Goal: Information Seeking & Learning: Learn about a topic

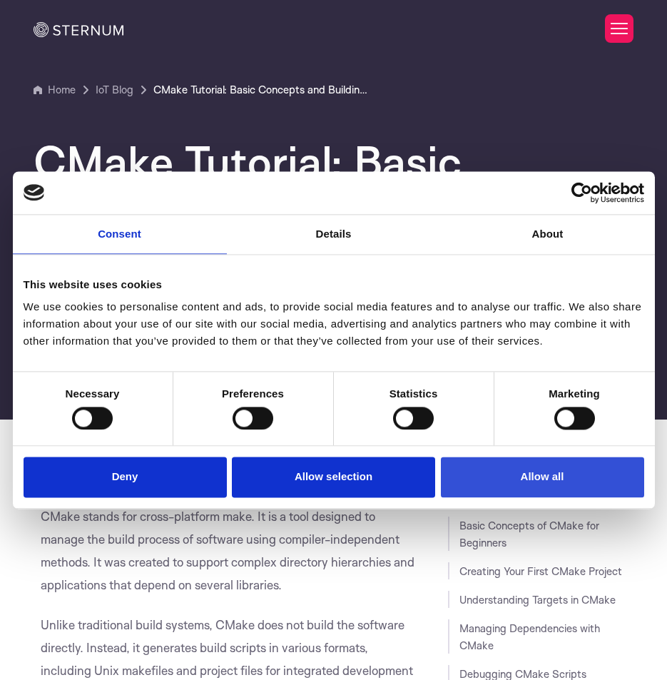
click at [540, 485] on button "Allow all" at bounding box center [542, 477] width 203 height 41
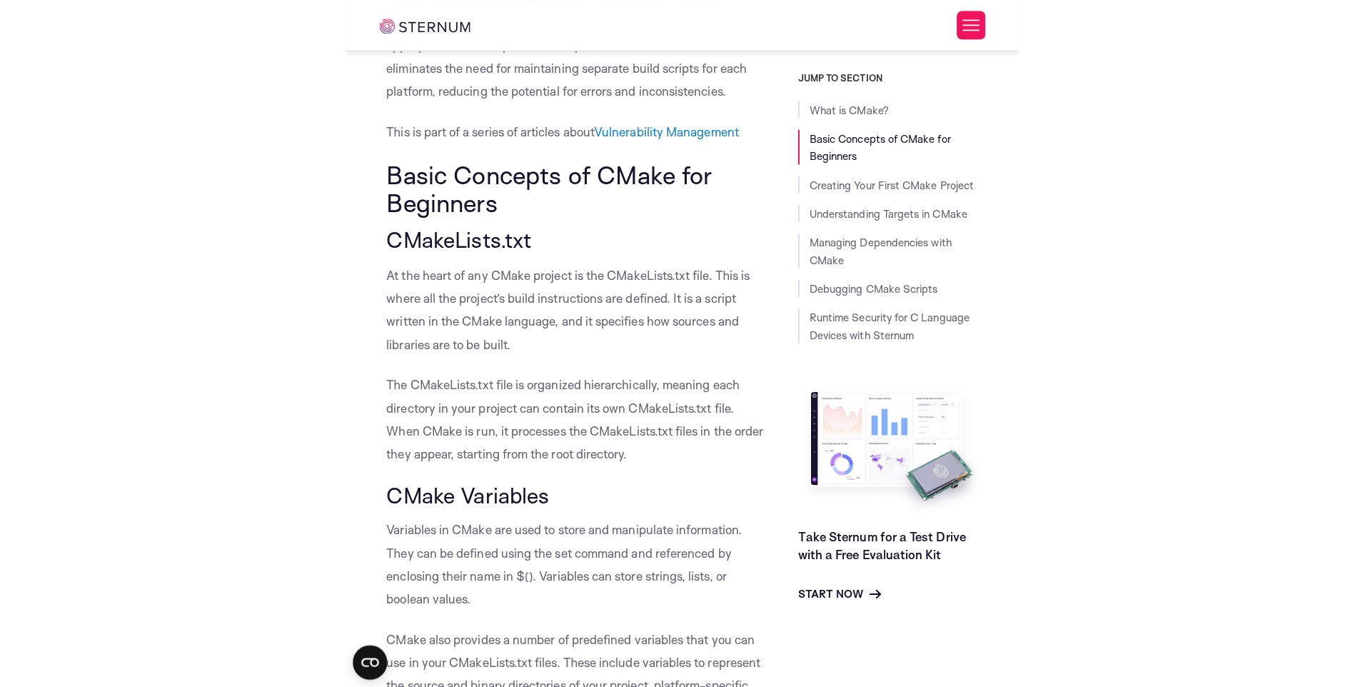
scroll to position [778, 0]
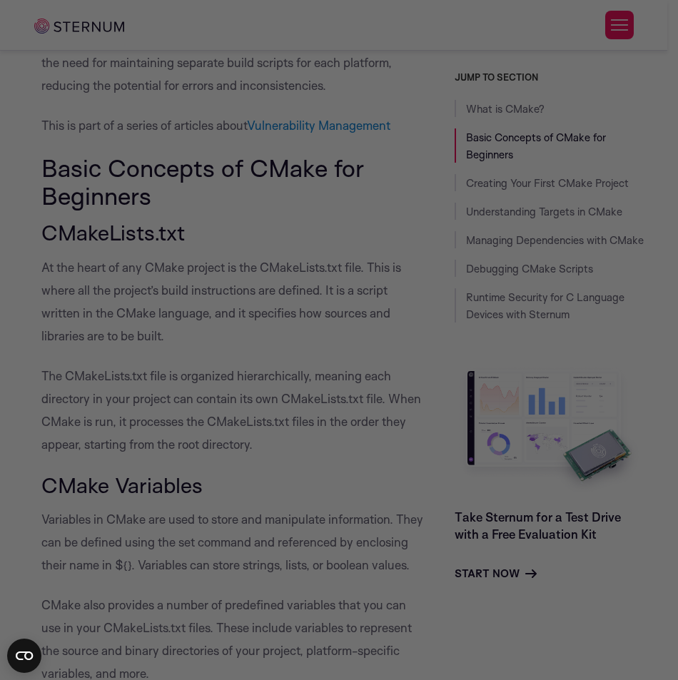
click at [290, 92] on div at bounding box center [342, 343] width 685 height 687
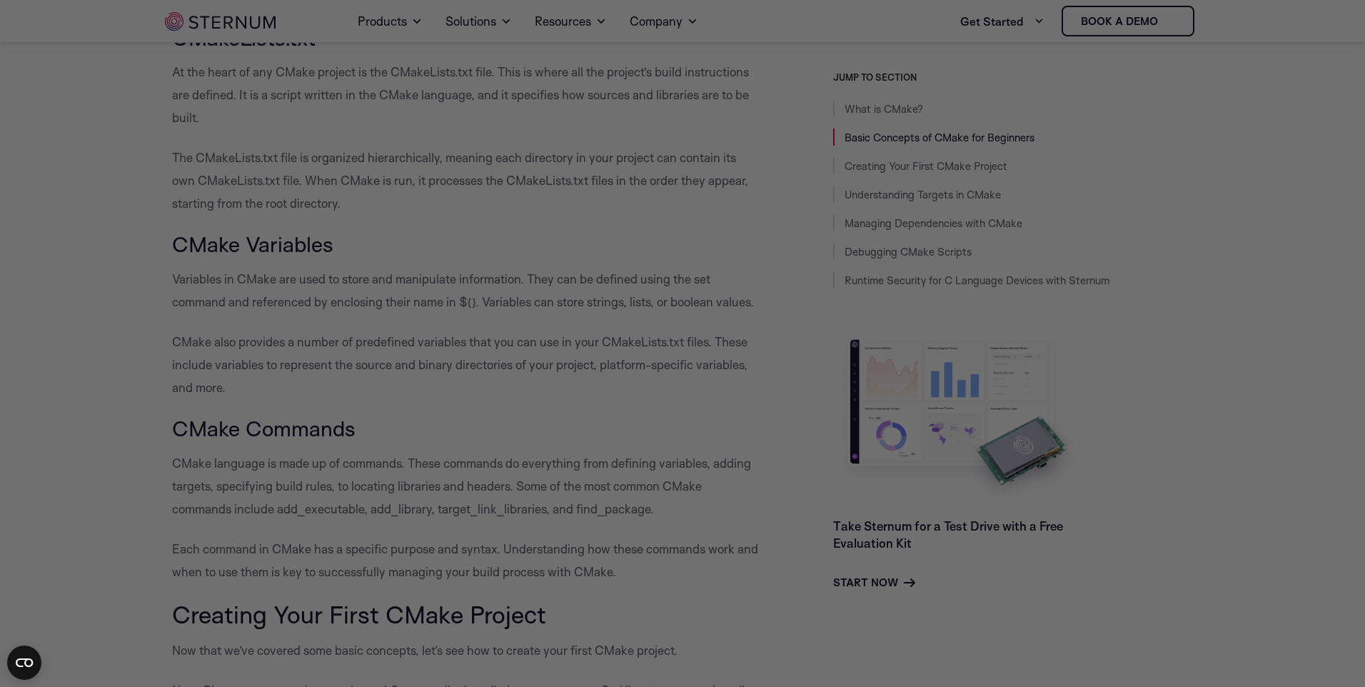
click at [667, 262] on div at bounding box center [689, 347] width 1378 height 694
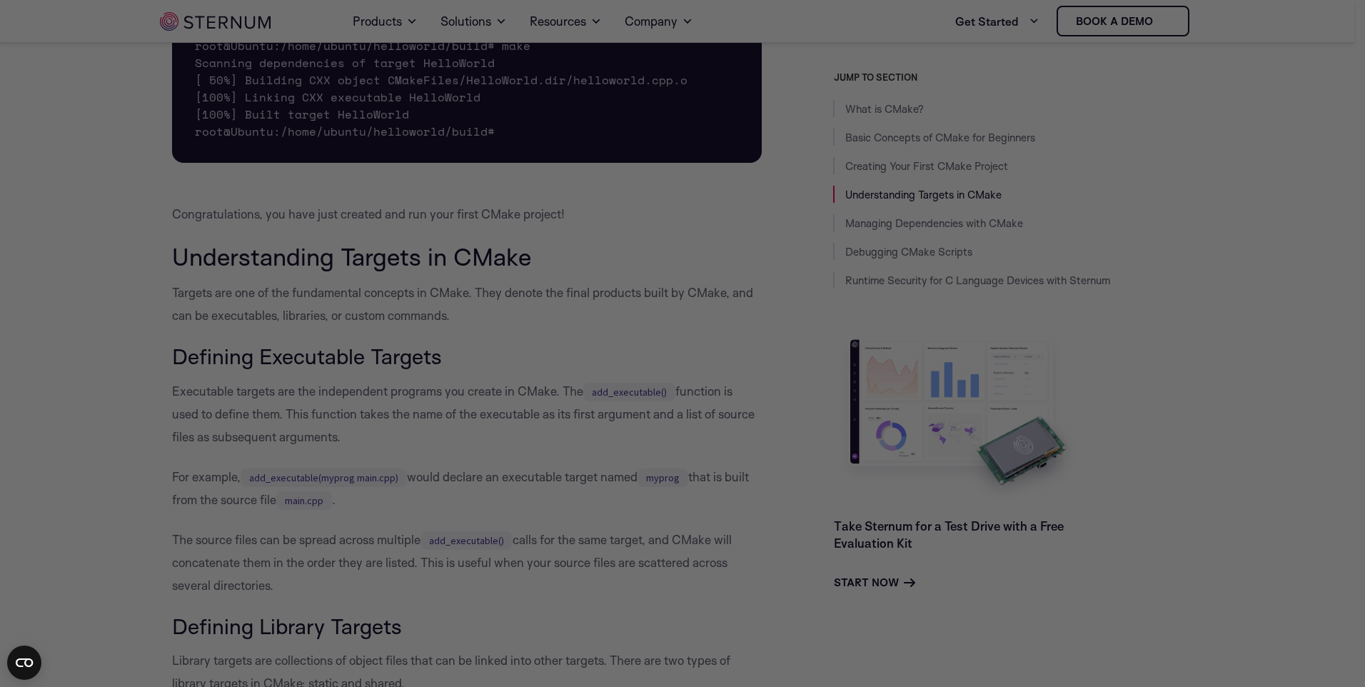
scroll to position [3276, 0]
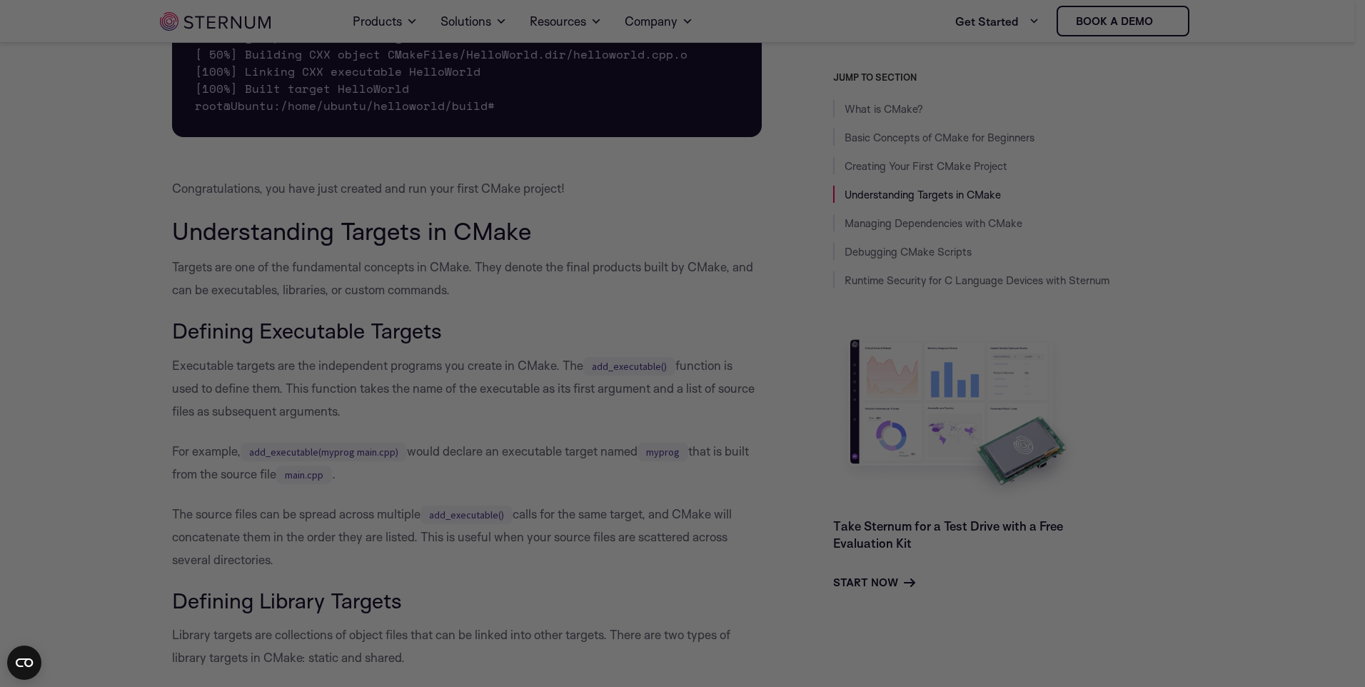
click at [332, 324] on div at bounding box center [689, 347] width 1378 height 694
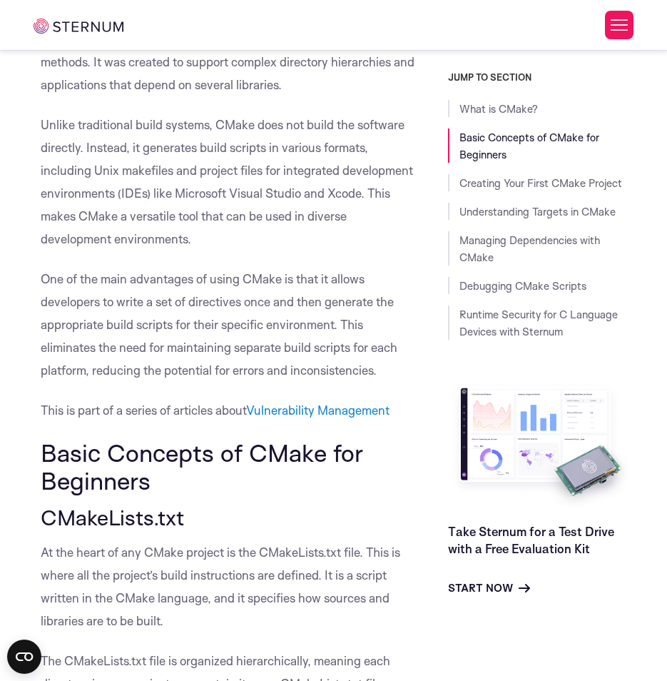
scroll to position [565, 0]
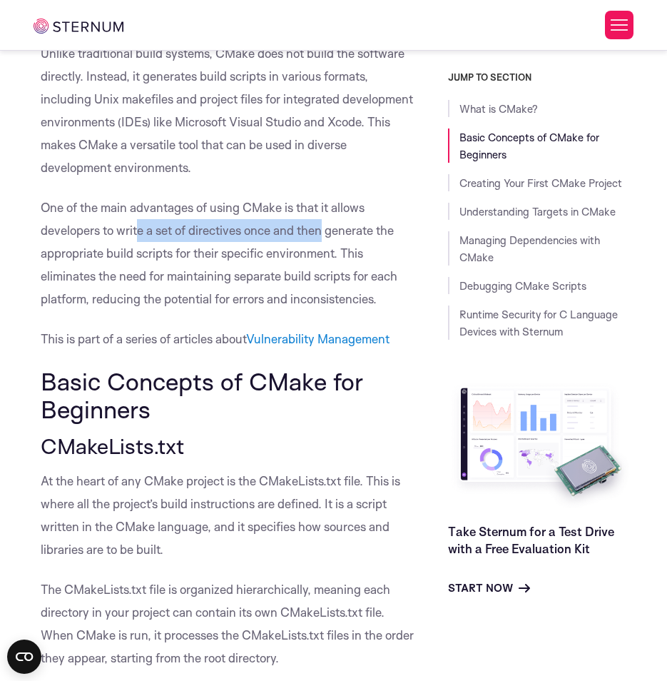
drag, startPoint x: 139, startPoint y: 229, endPoint x: 327, endPoint y: 228, distance: 187.7
click at [327, 228] on p "One of the main advantages of using CMake is that it allows developers to write…" at bounding box center [230, 253] width 379 height 114
drag, startPoint x: 327, startPoint y: 228, endPoint x: 133, endPoint y: 243, distance: 194.0
click at [124, 243] on p "One of the main advantages of using CMake is that it allows developers to write…" at bounding box center [230, 253] width 379 height 114
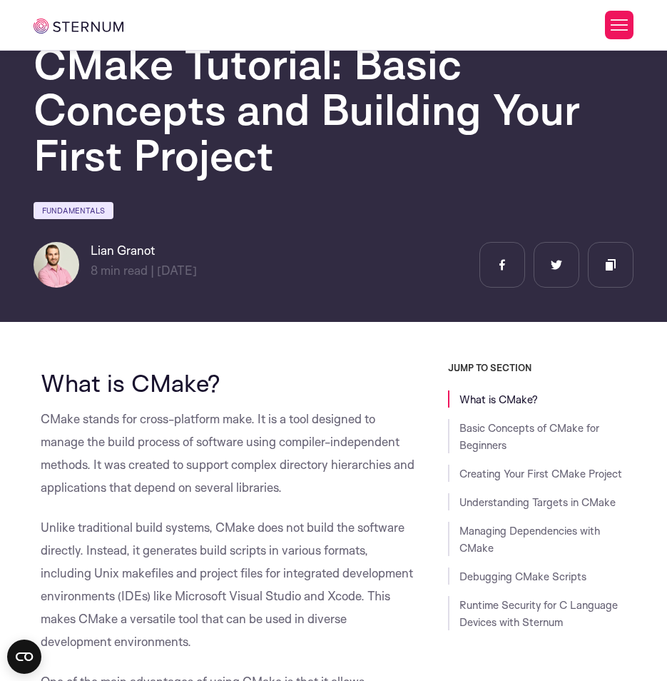
scroll to position [65, 0]
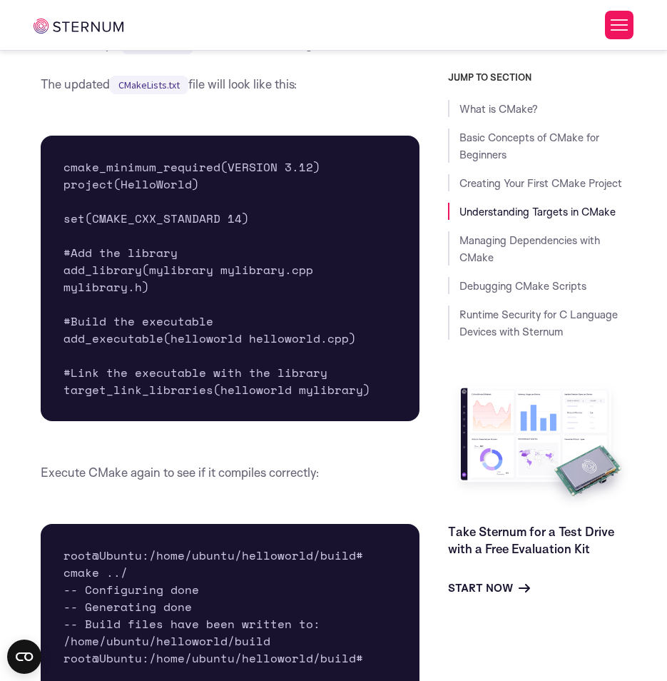
scroll to position [5702, 0]
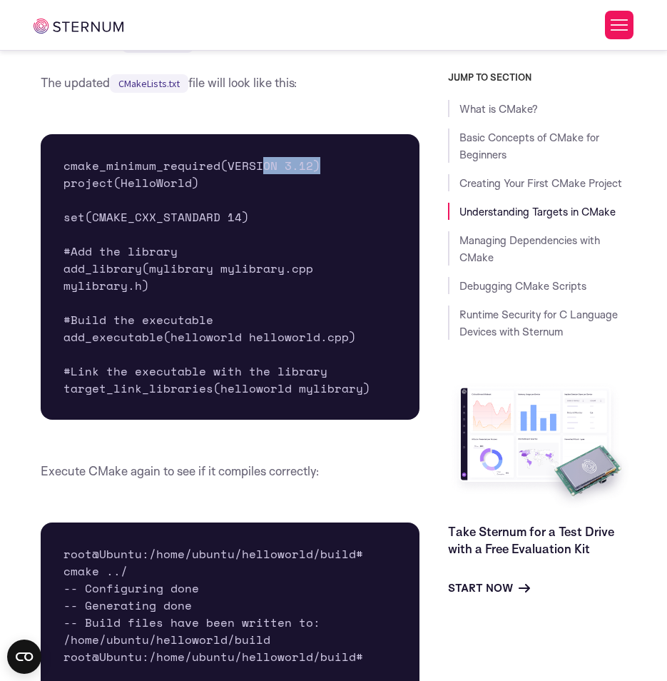
drag, startPoint x: 318, startPoint y: 154, endPoint x: 261, endPoint y: 156, distance: 57.1
click at [261, 156] on pre "cmake_minimum_required(VERSION 3.12) project(HelloWorld) set(CMAKE_CXX_STANDARD…" at bounding box center [230, 276] width 379 height 285
drag, startPoint x: 261, startPoint y: 156, endPoint x: 183, endPoint y: 155, distance: 78.5
click at [183, 155] on pre "cmake_minimum_required(VERSION 3.12) project(HelloWorld) set(CMAKE_CXX_STANDARD…" at bounding box center [230, 276] width 379 height 285
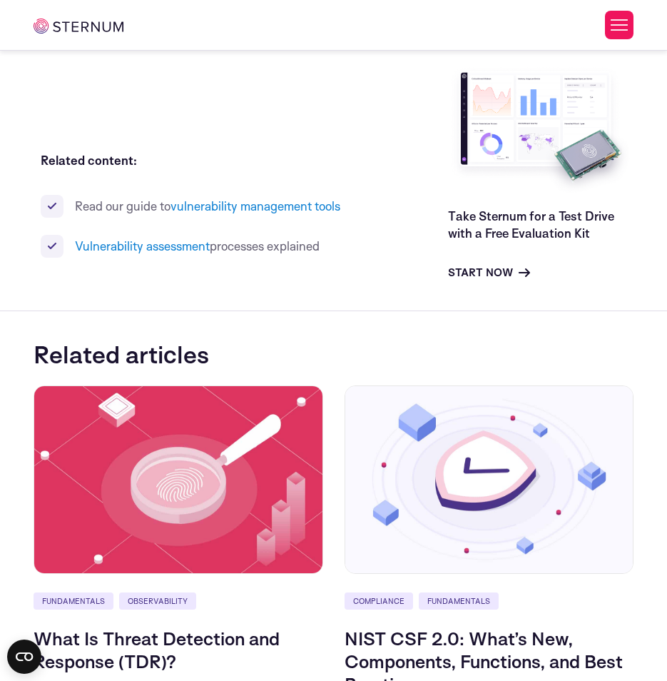
scroll to position [11412, 0]
